Goal: Task Accomplishment & Management: Use online tool/utility

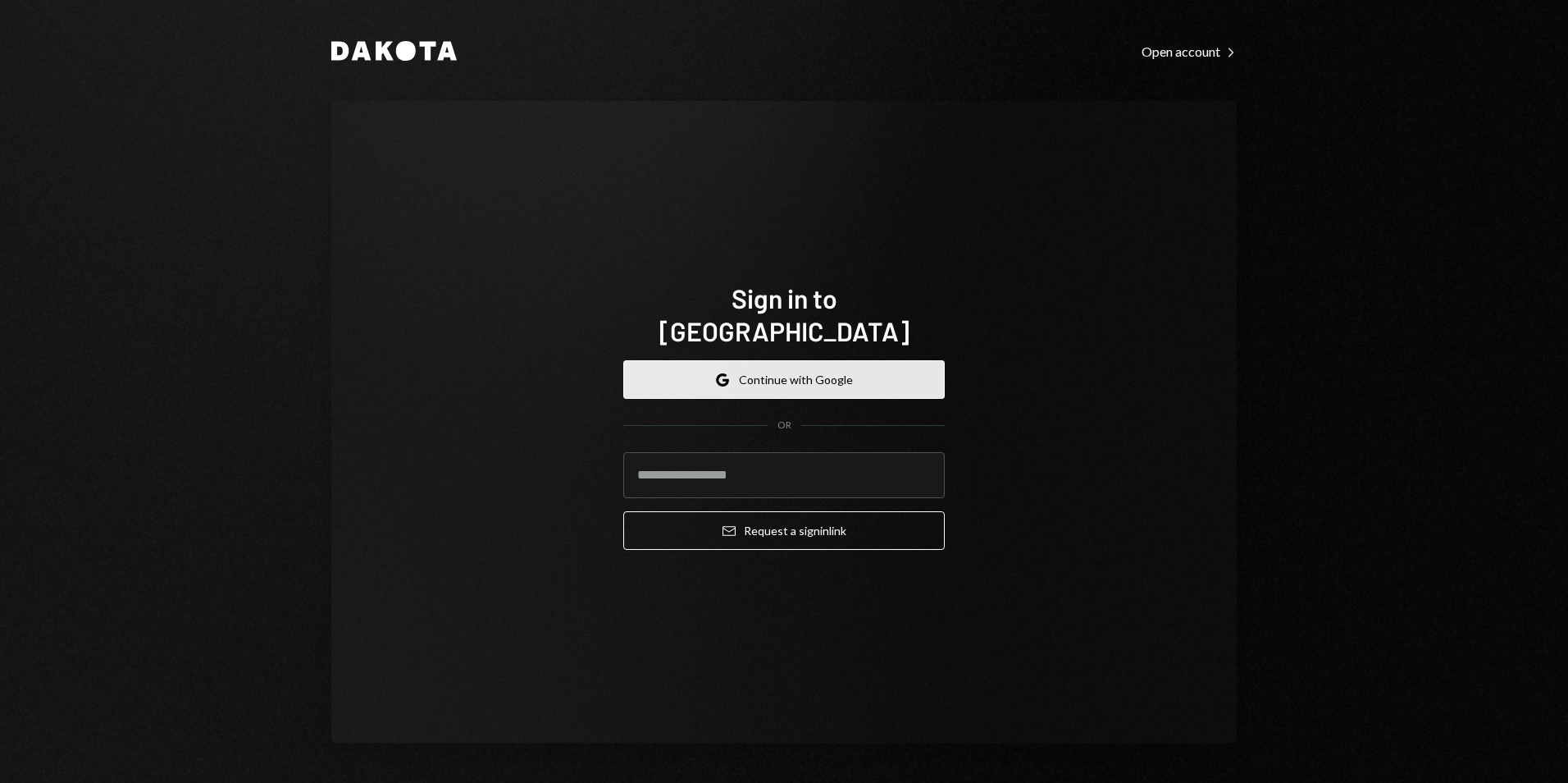
click at [785, 364] on button "Google Continue with Google" at bounding box center [784, 379] width 321 height 38
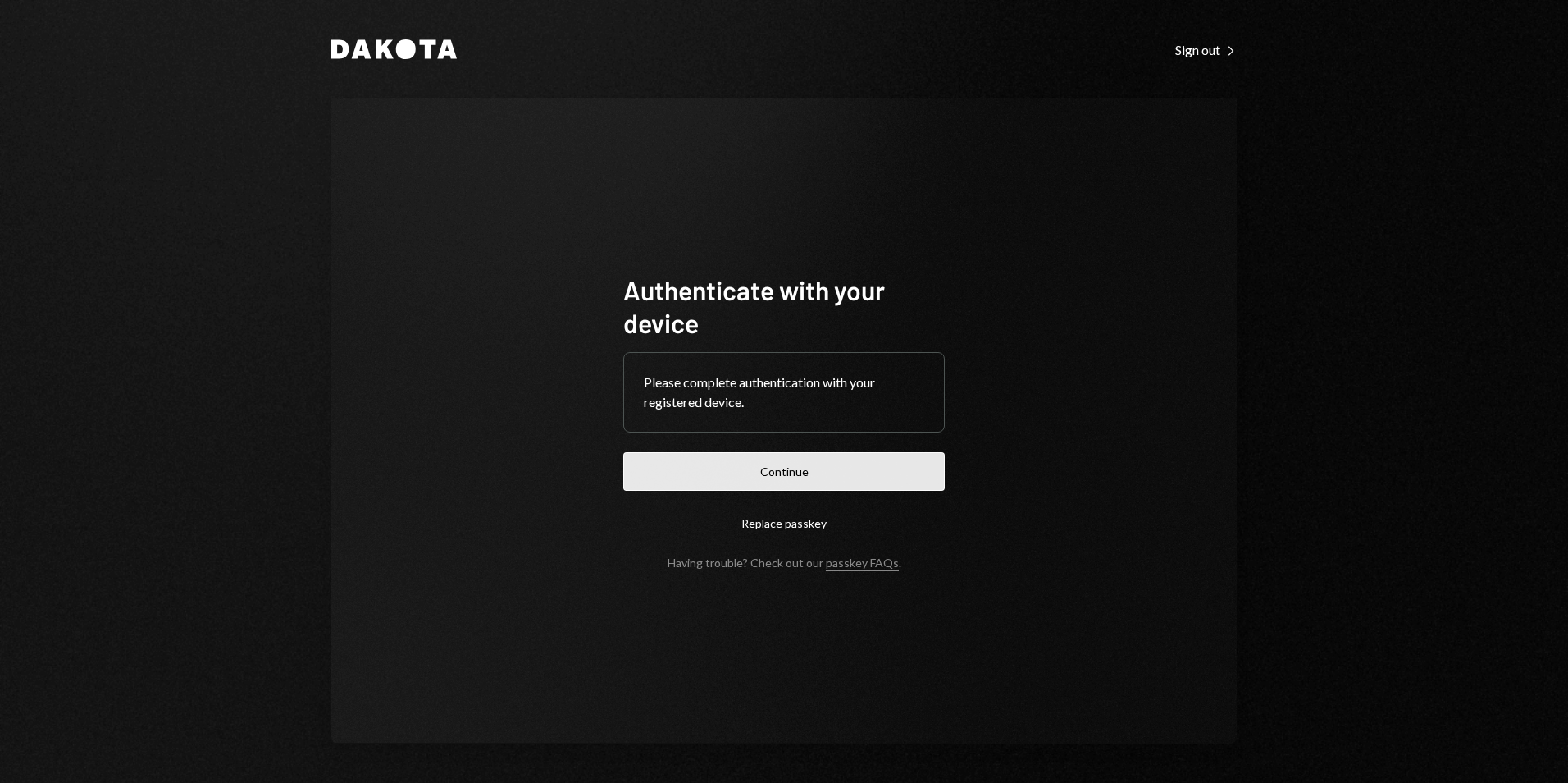
click at [843, 461] on button "Continue" at bounding box center [784, 471] width 321 height 38
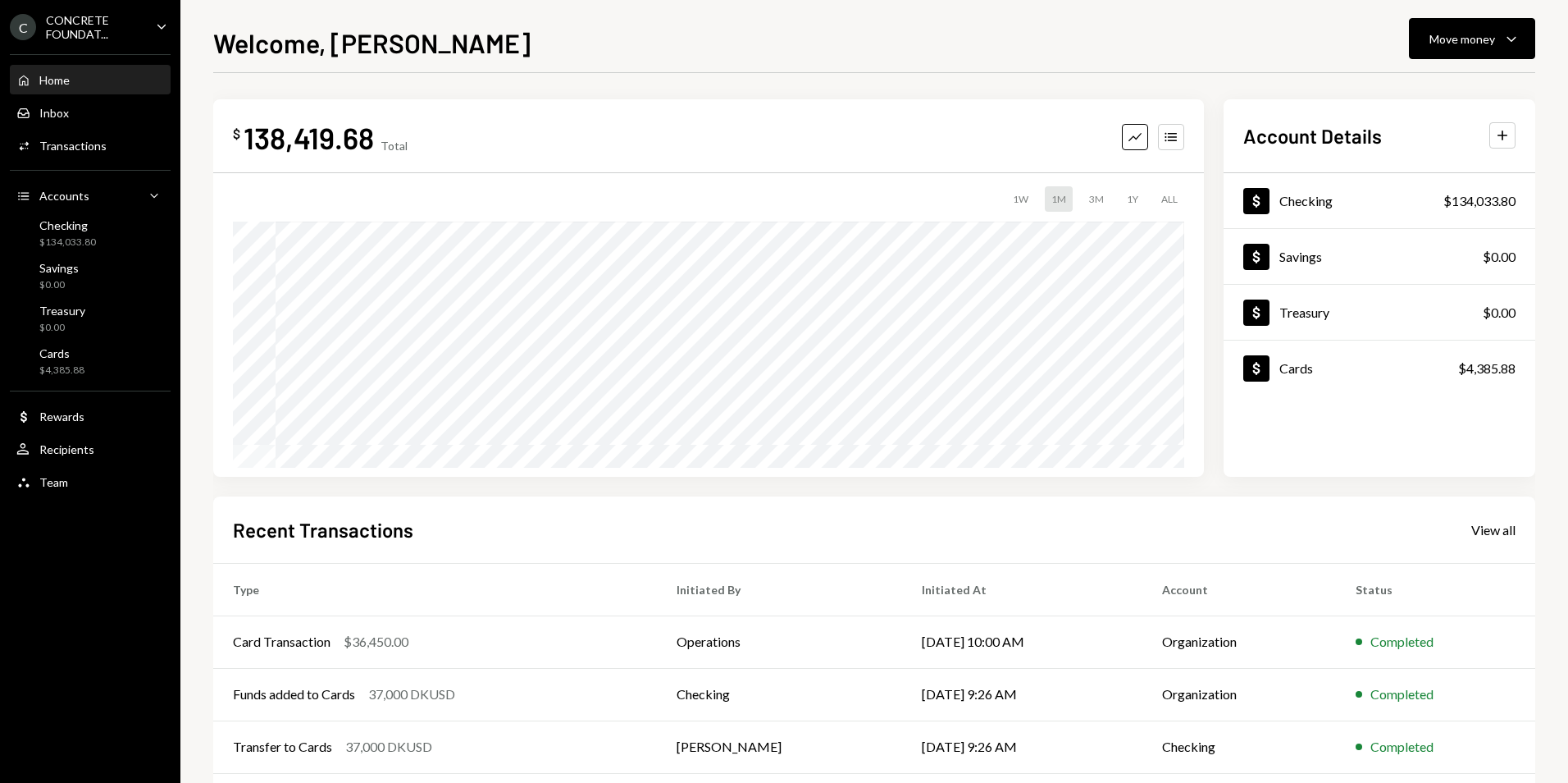
click at [158, 31] on icon "Caret Down" at bounding box center [161, 26] width 18 height 18
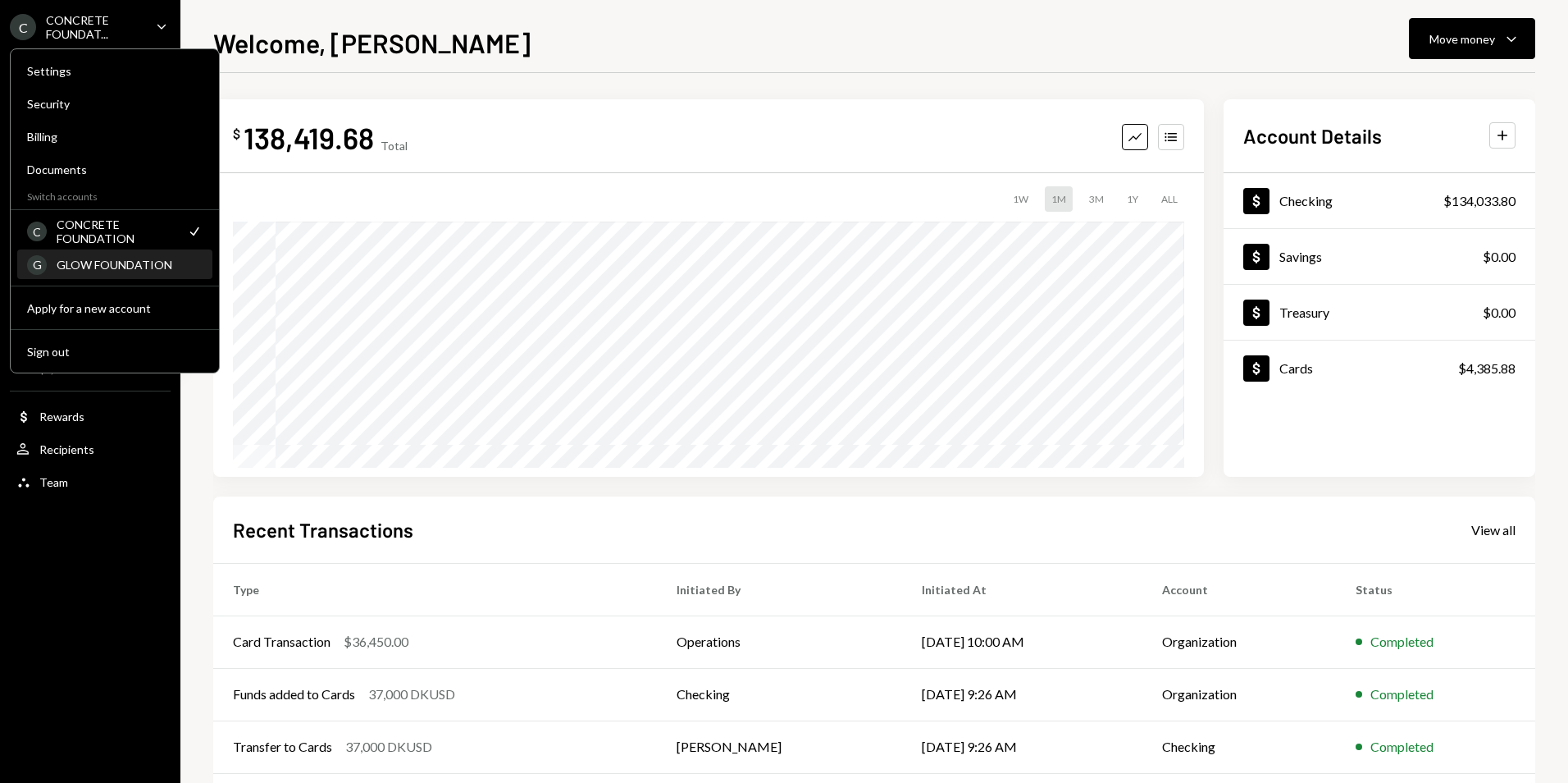
click at [134, 264] on div "GLOW FOUNDATION" at bounding box center [129, 265] width 146 height 14
